Goal: Information Seeking & Learning: Learn about a topic

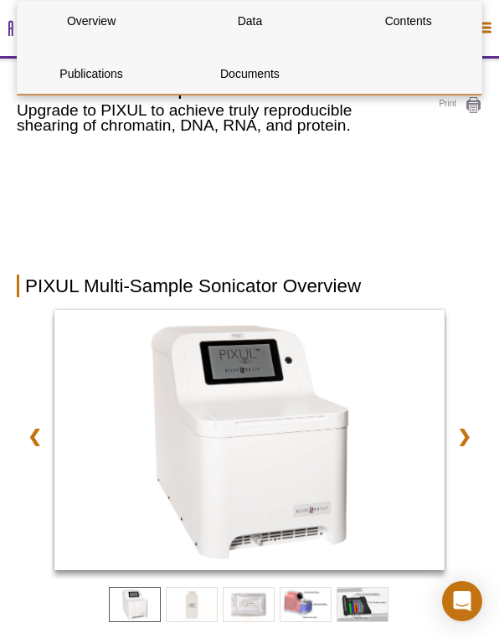
select select "[GEOGRAPHIC_DATA]"
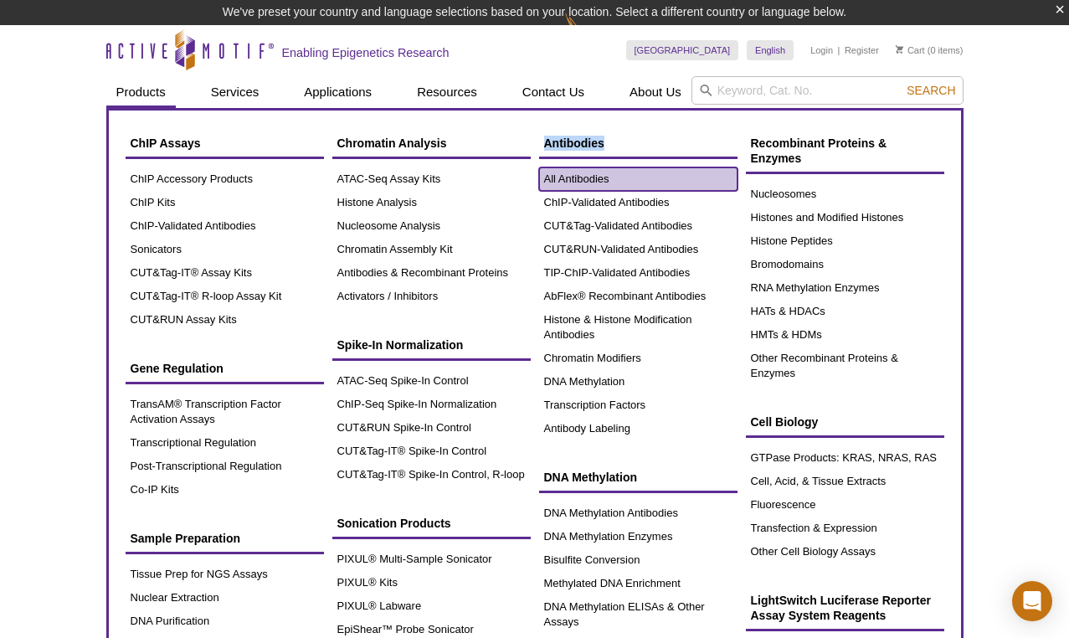
click at [581, 179] on link "All Antibodies" at bounding box center [638, 178] width 198 height 23
